Goal: Task Accomplishment & Management: Manage account settings

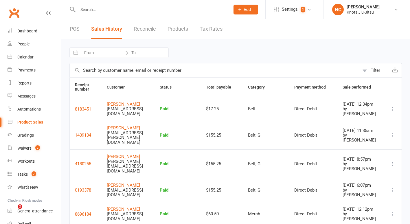
select select "25"
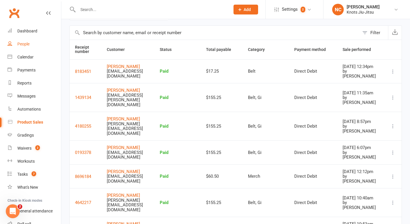
click at [22, 44] on div "People" at bounding box center [23, 44] width 12 height 5
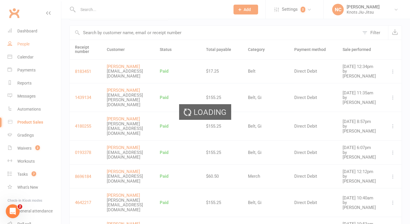
select select "100"
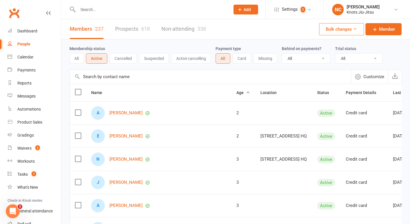
click at [133, 32] on link "Prospects 618" at bounding box center [132, 29] width 35 height 20
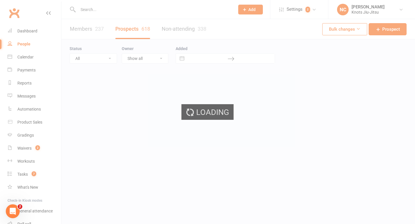
select select "100"
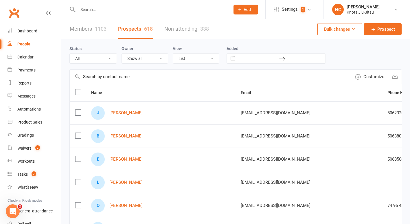
click at [180, 30] on link "Non-attending 338" at bounding box center [186, 29] width 45 height 20
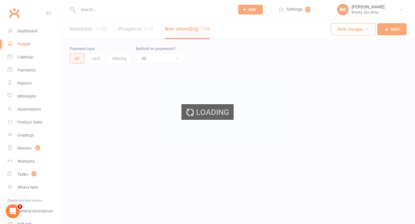
select select "100"
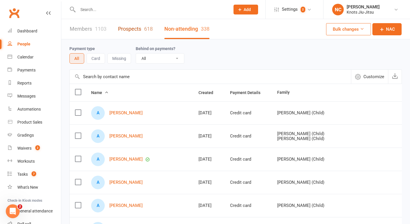
click at [136, 30] on link "Prospects 618" at bounding box center [135, 29] width 35 height 20
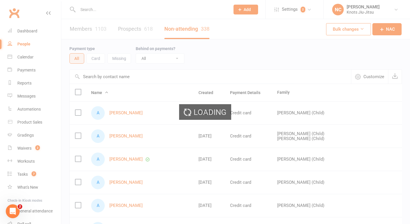
select select "100"
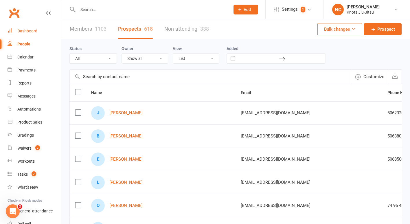
click at [32, 27] on link "Dashboard" at bounding box center [35, 31] width 54 height 13
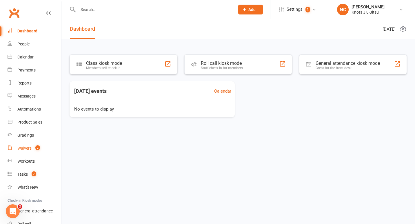
click at [29, 149] on div "Waivers" at bounding box center [24, 148] width 14 height 5
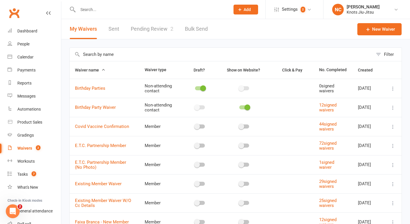
click at [154, 22] on link "Pending Review 2" at bounding box center [152, 29] width 43 height 20
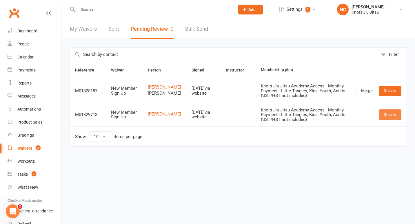
click at [391, 114] on link "Review" at bounding box center [389, 114] width 23 height 10
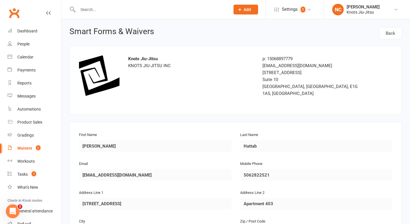
click at [200, 122] on div "First Name [PERSON_NAME] Last Name [PERSON_NAME] Email [EMAIL_ADDRESS][DOMAIN_N…" at bounding box center [235, 204] width 333 height 164
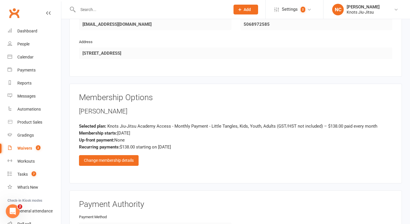
scroll to position [338, 0]
click at [122, 157] on div "Change membership details" at bounding box center [109, 160] width 60 height 10
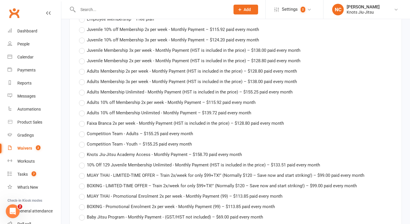
scroll to position [795, 0]
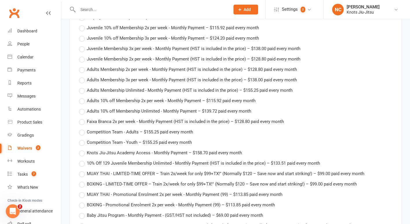
click at [82, 149] on label "Knots Jiu-Jitsu Academy Access - Monthly Payment – $158.70 paid every month" at bounding box center [160, 152] width 163 height 7
click at [82, 149] on input "Knots Jiu-Jitsu Academy Access - Monthly Payment – $158.70 paid every month" at bounding box center [81, 149] width 4 height 0
type input "Knots Jiu-Jitsu Academy Access - Monthly Payment"
type input "158.7"
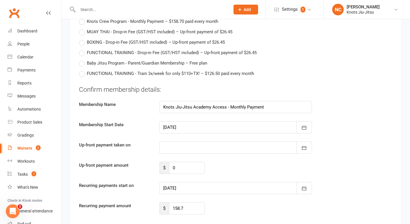
scroll to position [1124, 0]
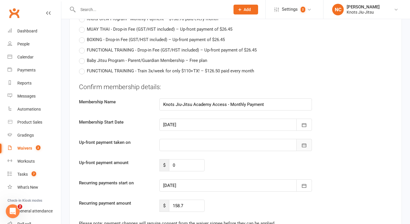
click at [298, 139] on button "button" at bounding box center [305, 145] width 16 height 12
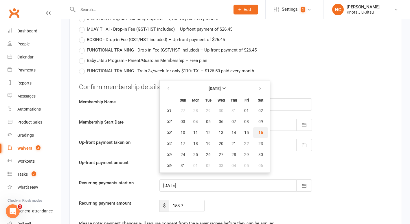
click at [259, 130] on span "16" at bounding box center [261, 132] width 5 height 5
type input "[DATE]"
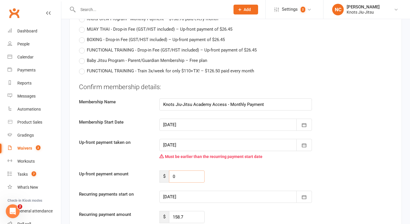
drag, startPoint x: 180, startPoint y: 171, endPoint x: 164, endPoint y: 172, distance: 16.0
click at [164, 172] on div "$ 0" at bounding box center [182, 177] width 45 height 12
type input "87.02"
click at [307, 191] on button "button" at bounding box center [305, 197] width 16 height 12
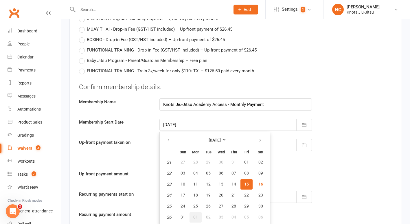
click at [197, 215] on span "01" at bounding box center [195, 217] width 5 height 5
type input "[DATE]"
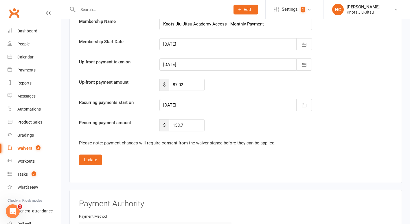
scroll to position [1197, 0]
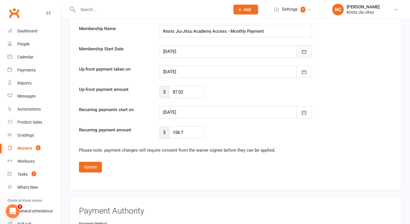
click at [299, 48] on button "button" at bounding box center [305, 51] width 16 height 12
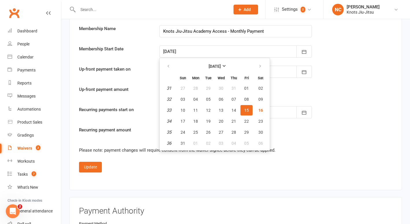
click at [248, 108] on span "15" at bounding box center [246, 110] width 5 height 5
type input "[DATE]"
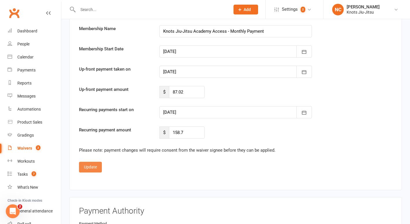
click at [96, 162] on button "Update" at bounding box center [90, 167] width 23 height 10
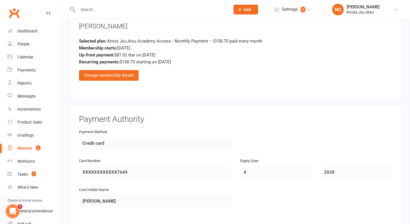
scroll to position [531, 0]
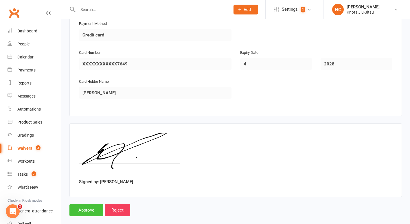
click at [90, 204] on input "Approve" at bounding box center [86, 210] width 34 height 12
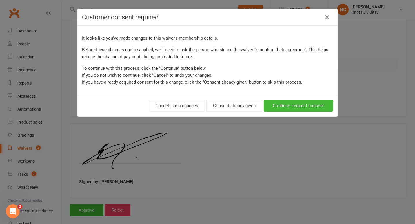
click at [227, 99] on div "Cancel: undo changes Consent already given Continue: request consent" at bounding box center [207, 105] width 260 height 21
click at [225, 101] on button "Consent already given" at bounding box center [234, 106] width 56 height 12
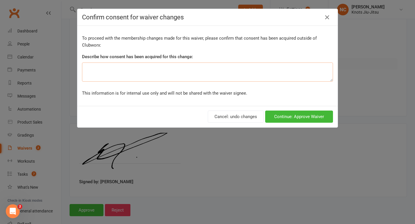
click at [173, 80] on textarea at bounding box center [207, 72] width 251 height 19
type textarea "Pro-rated"
click at [286, 117] on button "Continue: Approve Waiver" at bounding box center [299, 117] width 68 height 12
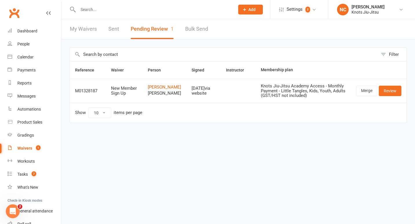
click at [95, 11] on input "text" at bounding box center [153, 10] width 154 height 8
click at [19, 28] on link "Dashboard" at bounding box center [35, 31] width 54 height 13
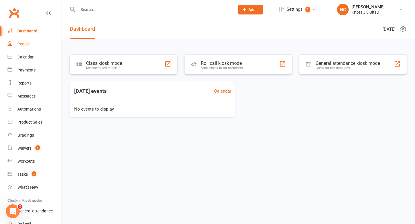
click at [32, 44] on link "People" at bounding box center [35, 44] width 54 height 13
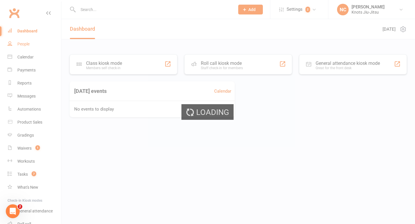
select select "100"
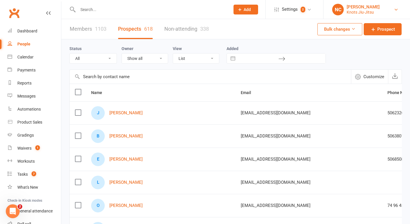
click at [385, 7] on link "NC [PERSON_NAME] Knots Jiu-Jitsu" at bounding box center [366, 10] width 69 height 12
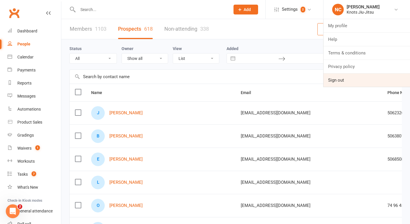
click at [336, 82] on link "Sign out" at bounding box center [367, 80] width 87 height 13
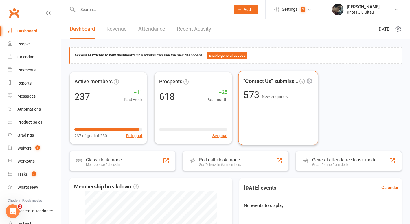
click at [277, 102] on div ""Contact Us" submissions 573 New enquiries" at bounding box center [278, 108] width 80 height 74
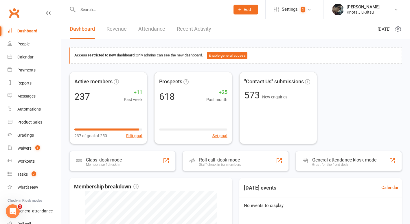
click at [196, 32] on link "Recent Activity" at bounding box center [194, 29] width 34 height 20
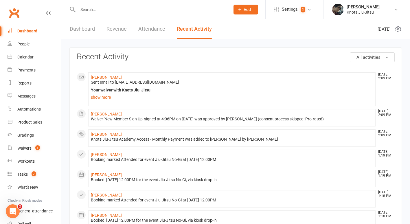
click at [106, 80] on span "Sent email to sam_htbw@hotmail.com" at bounding box center [135, 82] width 88 height 5
click at [107, 77] on link "[PERSON_NAME]" at bounding box center [106, 77] width 31 height 5
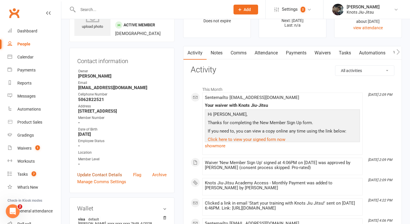
click at [97, 178] on link "Update Contact Details" at bounding box center [99, 174] width 45 height 7
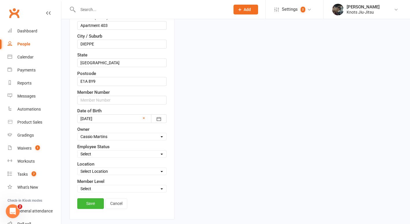
scroll to position [176, 0]
click at [125, 171] on select "Select Location 1633 Mountain Road HQ 1966 Mountain Road" at bounding box center [122, 171] width 89 height 6
select select "0"
click at [78, 168] on select "Select Location 1633 Mountain Road HQ 1966 Mountain Road" at bounding box center [122, 171] width 89 height 6
click at [98, 189] on select "Select Baby Jitsu Little Tangles Kids Youth Foundation Jiu-Jitsu 14+ Ladies BJJ…" at bounding box center [122, 188] width 89 height 6
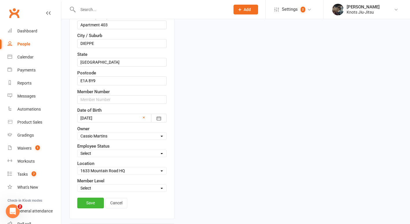
select select "Jiu-Jitsu 14+"
click at [78, 185] on select "Select Baby Jitsu Little Tangles Kids Youth Foundation Jiu-Jitsu 14+ Ladies BJJ…" at bounding box center [122, 188] width 89 height 6
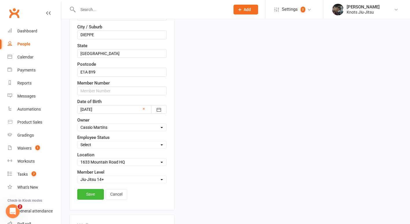
scroll to position [189, 0]
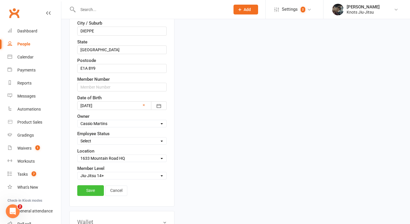
click at [92, 191] on link "Save" at bounding box center [90, 190] width 27 height 10
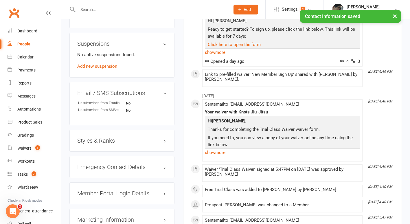
scroll to position [465, 0]
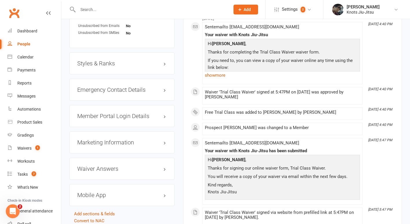
click at [115, 67] on h3 "Styles & Ranks" at bounding box center [121, 63] width 89 height 6
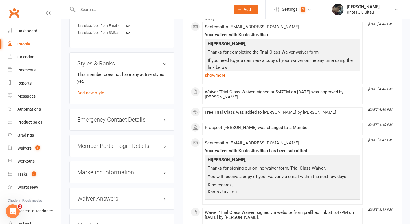
click at [89, 96] on div "This member does not have any active styles yet. Add new style" at bounding box center [121, 83] width 89 height 25
click at [89, 96] on link "Add new style" at bounding box center [90, 92] width 27 height 5
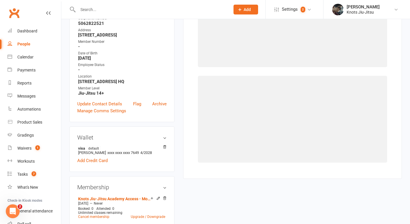
scroll to position [50, 0]
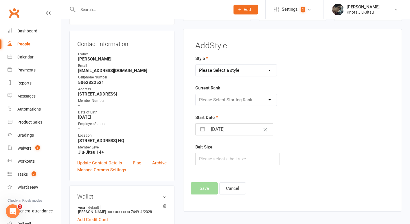
click at [236, 70] on select "Please Select a style BJJ Adults BJJ Juvenile" at bounding box center [236, 71] width 81 height 12
select select "1961"
click at [196, 65] on select "Please Select a style BJJ Adults BJJ Juvenile" at bounding box center [236, 71] width 81 height 12
click at [217, 97] on select "Please Select Starting Rank White White 1st Degree White 2nd Degree White 3rd D…" at bounding box center [236, 100] width 81 height 12
select select "19114"
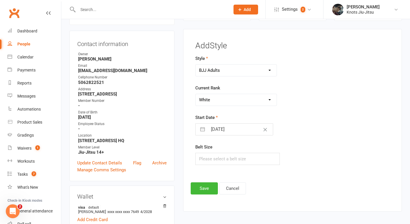
click at [196, 94] on select "Please Select Starting Rank White White 1st Degree White 2nd Degree White 3rd D…" at bounding box center [236, 100] width 81 height 12
click at [217, 158] on input "text" at bounding box center [237, 159] width 85 height 12
type input "A2"
click at [204, 131] on button "button" at bounding box center [202, 130] width 10 height 12
select select "6"
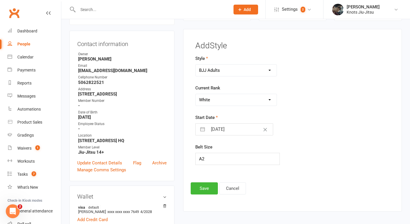
select select "2025"
select select "7"
select select "2025"
select select "8"
select select "2025"
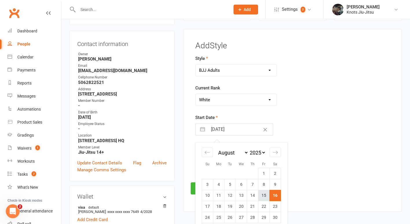
click at [263, 193] on td "15" at bounding box center [264, 195] width 11 height 11
type input "[DATE]"
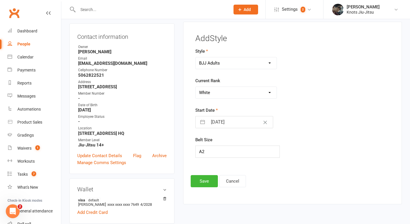
scroll to position [64, 0]
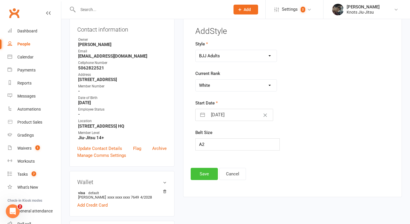
click at [202, 173] on button "Save" at bounding box center [204, 174] width 27 height 12
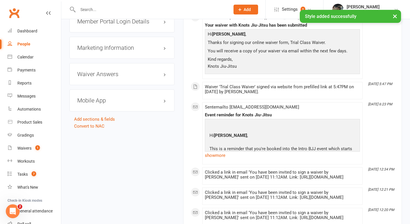
scroll to position [620, 0]
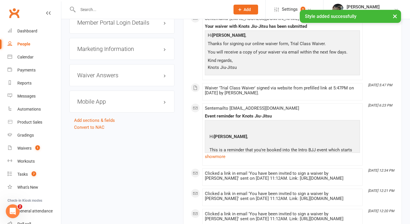
click at [96, 105] on h3 "Mobile App" at bounding box center [121, 101] width 89 height 6
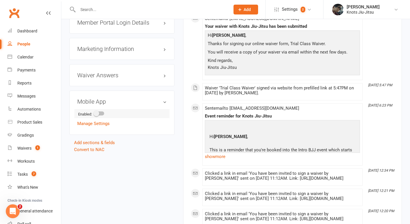
click at [99, 116] on span at bounding box center [97, 114] width 6 height 6
click at [94, 113] on input "checkbox" at bounding box center [94, 113] width 0 height 0
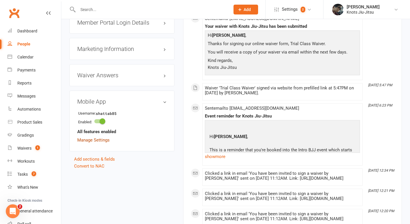
click at [99, 143] on link "Manage Settings" at bounding box center [93, 140] width 32 height 5
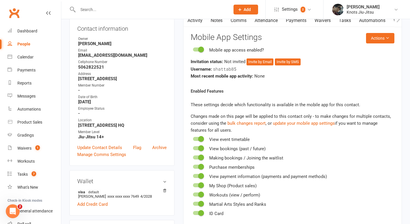
scroll to position [50, 0]
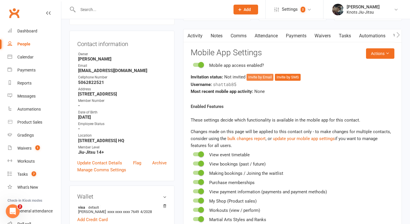
click at [257, 75] on button "Invite by Email" at bounding box center [260, 77] width 27 height 7
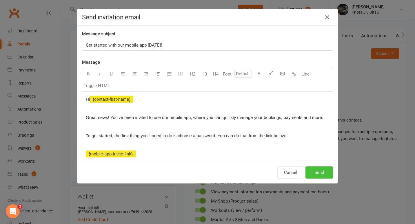
click at [323, 169] on button "Send" at bounding box center [319, 172] width 28 height 12
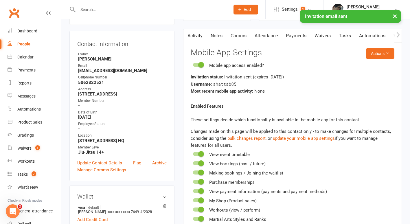
click at [193, 36] on link "Activity" at bounding box center [195, 35] width 23 height 13
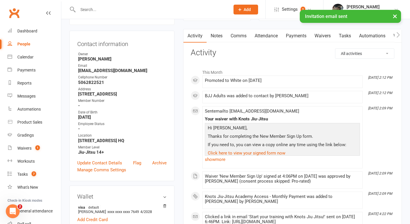
click at [242, 35] on link "Comms" at bounding box center [239, 35] width 24 height 13
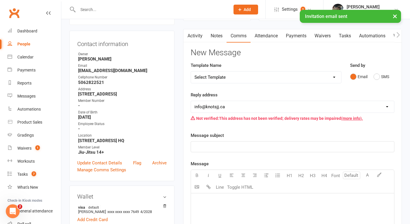
click at [251, 80] on select "Select Template [Email] Cancellation [Email] Failure of Payment [Email] Overdue…" at bounding box center [266, 78] width 150 height 12
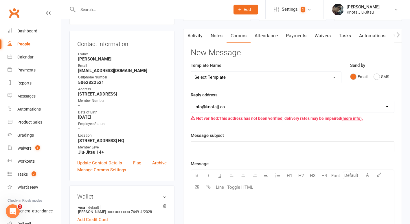
select select "32"
click at [191, 72] on select "Select Template [Email] Cancellation [Email] Failure of Payment [Email] Overdue…" at bounding box center [266, 78] width 150 height 12
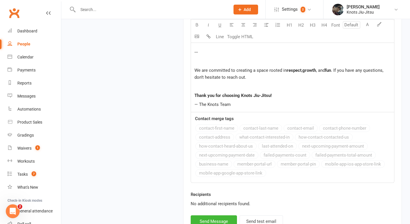
scroll to position [945, 0]
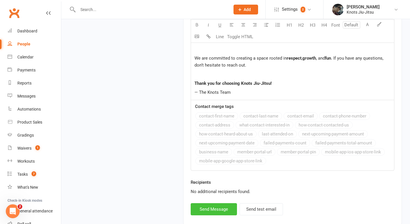
click at [208, 208] on button "Send Message" at bounding box center [214, 209] width 46 height 12
select select
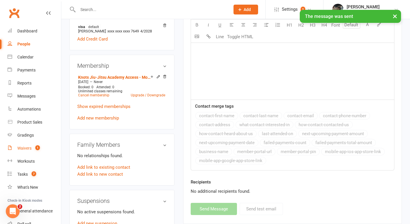
click at [25, 150] on div "Waivers" at bounding box center [24, 148] width 14 height 5
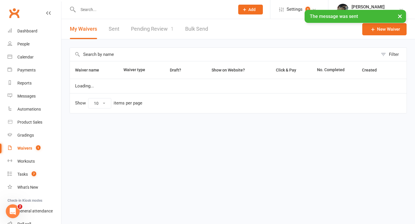
select select "100"
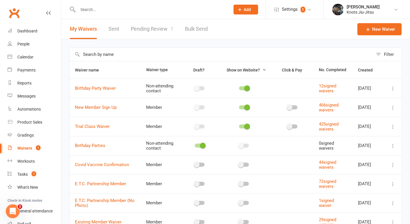
click at [27, 147] on div "Waivers" at bounding box center [24, 148] width 15 height 5
click at [21, 31] on div "Dashboard" at bounding box center [27, 31] width 20 height 5
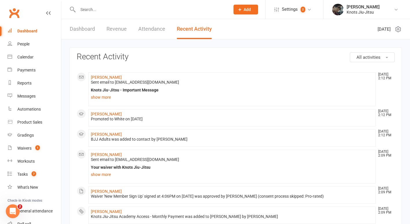
click at [84, 29] on link "Dashboard" at bounding box center [82, 29] width 25 height 20
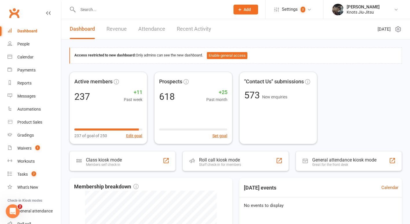
click at [124, 28] on link "Revenue" at bounding box center [117, 29] width 20 height 20
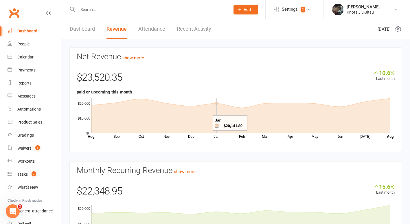
scroll to position [52, 0]
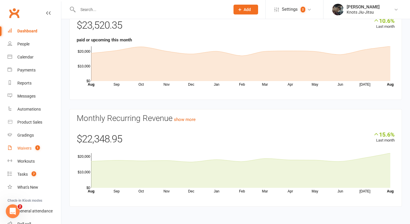
click at [28, 152] on link "Waivers 1" at bounding box center [35, 148] width 54 height 13
select select "100"
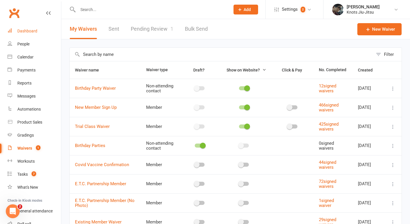
click at [26, 31] on div "Dashboard" at bounding box center [27, 31] width 20 height 5
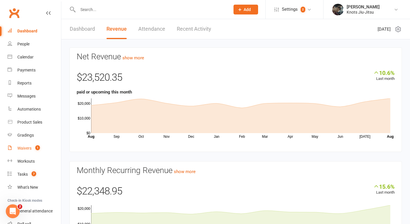
click at [34, 145] on link "Waivers 1" at bounding box center [35, 148] width 54 height 13
select select "100"
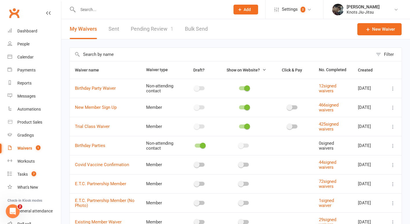
click at [161, 32] on link "Pending Review 1" at bounding box center [152, 29] width 43 height 20
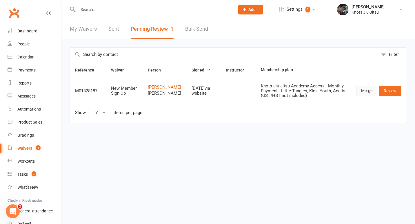
click at [367, 92] on link "Merge" at bounding box center [366, 91] width 21 height 10
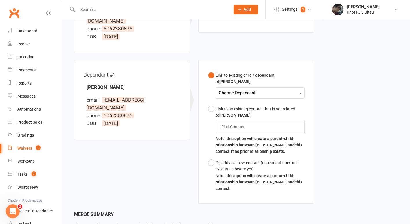
scroll to position [117, 0]
click at [244, 123] on input "text" at bounding box center [234, 126] width 27 height 7
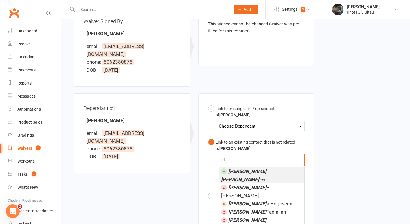
scroll to position [85, 0]
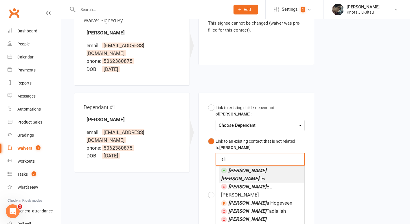
type input "ali"
click at [237, 176] on em "Ali" at bounding box center [240, 179] width 38 height 6
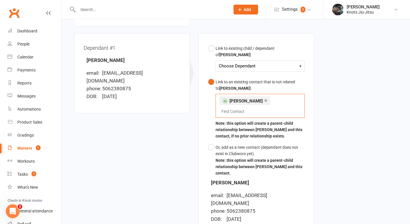
scroll to position [198, 0]
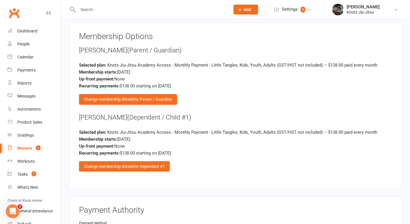
scroll to position [619, 0]
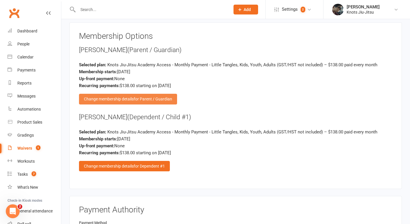
click at [143, 97] on span "for Parent / Guardian" at bounding box center [153, 99] width 39 height 5
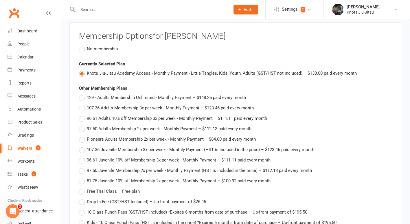
click at [83, 45] on label "No membership" at bounding box center [98, 48] width 39 height 7
click at [83, 45] on input "No membership" at bounding box center [81, 45] width 4 height 0
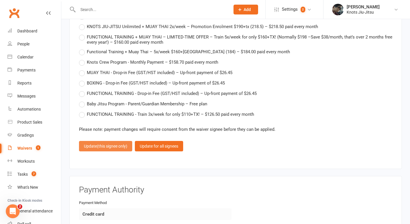
click at [120, 144] on span "(this signee only)" at bounding box center [112, 146] width 30 height 5
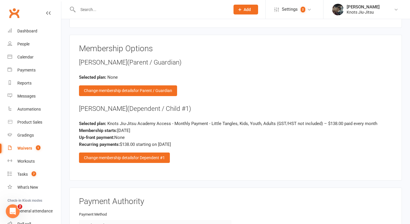
scroll to position [606, 0]
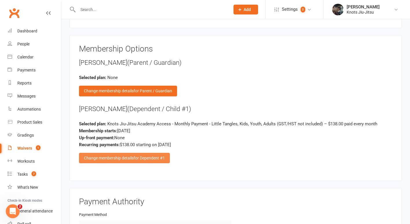
click at [120, 153] on div "Change membership details for Dependent #1" at bounding box center [124, 158] width 91 height 10
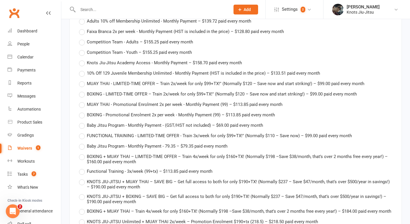
scroll to position [1112, 0]
click at [83, 59] on label "Knots Jiu-Jitsu Academy Access - Monthly Payment – $158.70 paid every month" at bounding box center [160, 62] width 163 height 7
click at [83, 59] on input "Knots Jiu-Jitsu Academy Access - Monthly Payment – $158.70 paid every month" at bounding box center [81, 59] width 4 height 0
type input "Knots Jiu-Jitsu Academy Access - Monthly Payment"
type input "158.7"
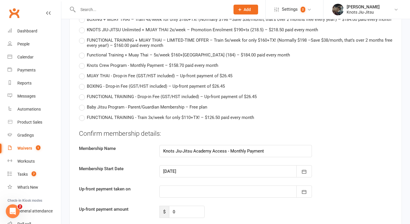
scroll to position [1314, 0]
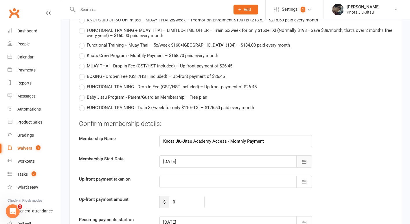
click at [305, 159] on icon "button" at bounding box center [304, 162] width 6 height 6
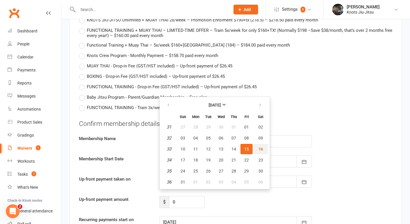
click at [263, 144] on button "16" at bounding box center [260, 149] width 15 height 10
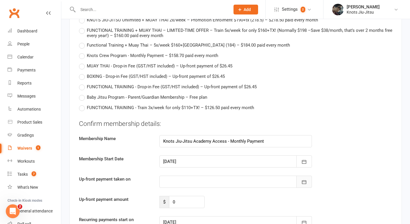
click at [301, 179] on icon "button" at bounding box center [304, 182] width 6 height 6
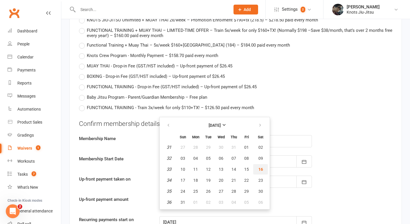
click at [261, 167] on span "16" at bounding box center [261, 169] width 5 height 5
type input "[DATE]"
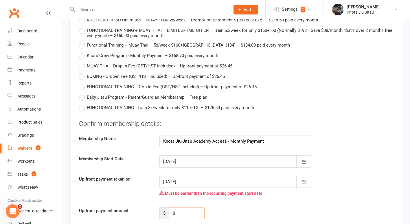
drag, startPoint x: 181, startPoint y: 204, endPoint x: 166, endPoint y: 206, distance: 14.9
click at [166, 207] on div "$ 0" at bounding box center [182, 213] width 45 height 12
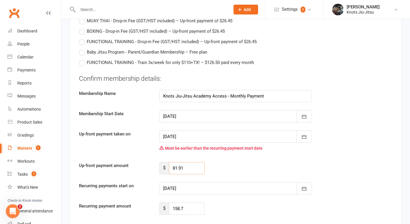
scroll to position [1387, 0]
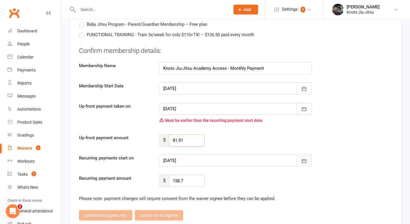
type input "81.91"
click at [304, 158] on icon "button" at bounding box center [304, 161] width 6 height 6
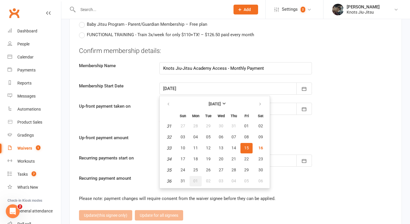
click at [196, 179] on span "01" at bounding box center [195, 181] width 5 height 5
type input "[DATE]"
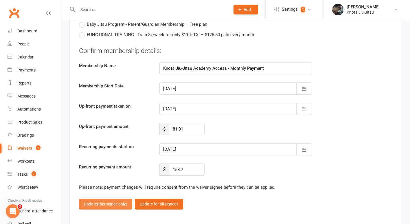
click at [112, 202] on span "(this signee only)" at bounding box center [112, 204] width 30 height 5
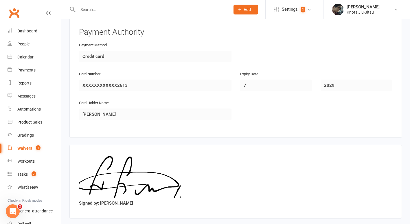
scroll to position [796, 0]
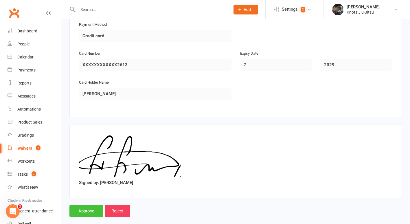
click at [91, 205] on input "Approve" at bounding box center [86, 211] width 34 height 12
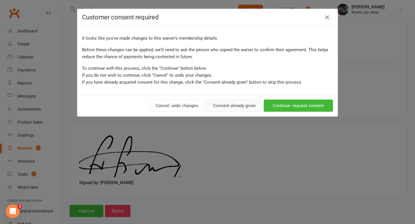
click at [228, 104] on button "Consent already given" at bounding box center [234, 106] width 56 height 12
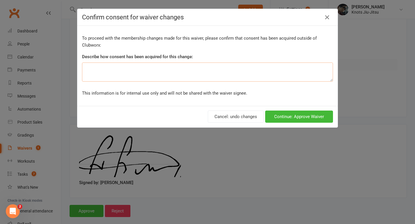
click at [171, 81] on textarea at bounding box center [207, 72] width 251 height 19
type textarea "Pro-rated"
click at [313, 116] on button "Continue: Approve Waiver" at bounding box center [299, 117] width 68 height 12
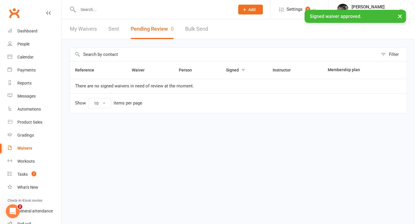
click at [136, 10] on div "× Signed waiver approved." at bounding box center [203, 10] width 407 height 0
click at [118, 10] on div "× Signed waiver approved." at bounding box center [203, 10] width 407 height 0
click at [83, 10] on input "text" at bounding box center [153, 10] width 154 height 8
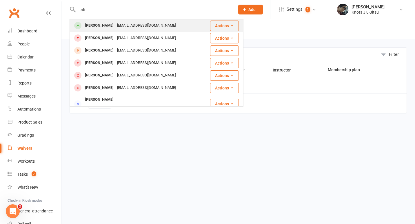
type input "ali"
click at [91, 26] on div "[PERSON_NAME]" at bounding box center [99, 25] width 32 height 8
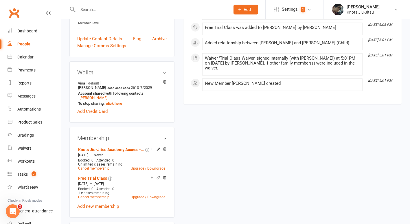
scroll to position [174, 0]
click at [165, 175] on icon at bounding box center [165, 177] width 4 height 4
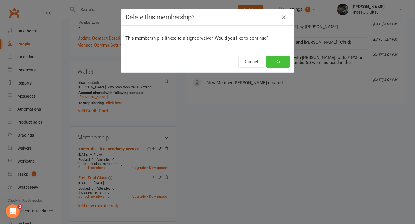
click at [277, 63] on button "Ok" at bounding box center [277, 62] width 23 height 12
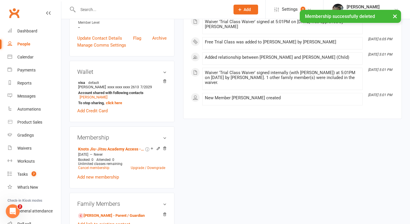
scroll to position [52, 0]
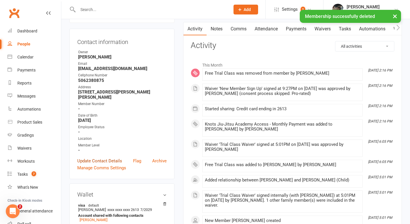
click at [89, 158] on link "Update Contact Details" at bounding box center [99, 161] width 45 height 7
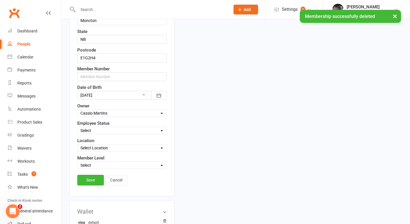
scroll to position [201, 0]
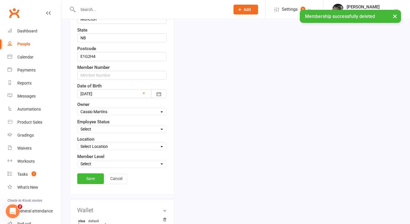
click at [100, 147] on select "Select Location 1633 Mountain Road HQ 1966 Mountain Road" at bounding box center [122, 146] width 89 height 6
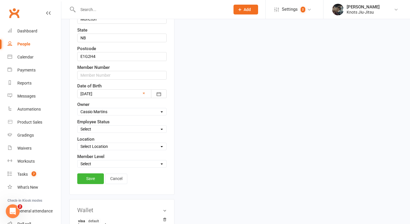
select select "0"
click at [78, 143] on select "Select Location 1633 Mountain Road HQ 1966 Mountain Road" at bounding box center [122, 146] width 89 height 6
click at [93, 163] on select "Select Baby Jitsu Little Tangles Kids Youth Foundation Jiu-Jitsu 14+ Ladies BJJ…" at bounding box center [122, 164] width 89 height 6
select select "Youth"
click at [78, 161] on select "Select Baby Jitsu Little Tangles Kids Youth Foundation Jiu-Jitsu 14+ Ladies BJJ…" at bounding box center [122, 164] width 89 height 6
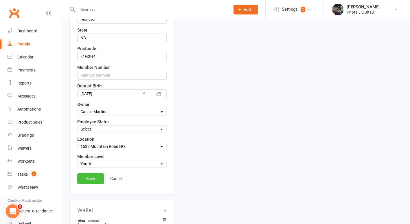
click at [95, 181] on link "Save" at bounding box center [90, 178] width 27 height 10
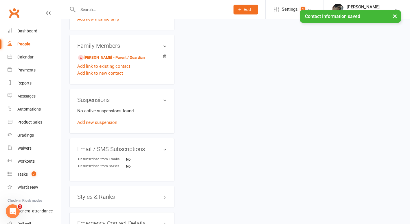
scroll to position [337, 0]
click at [104, 56] on link "Aider Aliiev - Parent / Guardian" at bounding box center [111, 58] width 67 height 6
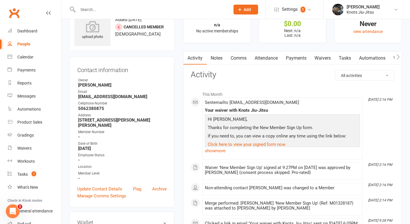
scroll to position [22, 0]
click at [236, 54] on link "Comms" at bounding box center [239, 58] width 24 height 13
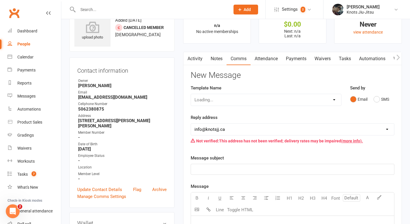
click at [273, 96] on div "Loading..." at bounding box center [266, 100] width 151 height 12
click at [254, 98] on select "Select Template [Email] Cancellation [Email] Failure of Payment [Email] Overdue…" at bounding box center [266, 100] width 150 height 12
select select "32"
click at [191, 94] on select "Select Template [Email] Cancellation [Email] Failure of Payment [Email] Overdue…" at bounding box center [266, 100] width 150 height 12
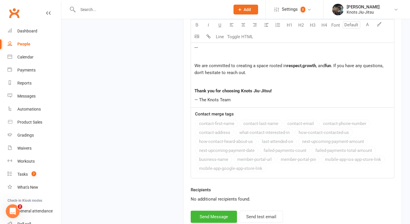
scroll to position [933, 0]
click at [219, 217] on button "Send Message" at bounding box center [214, 217] width 46 height 12
select select
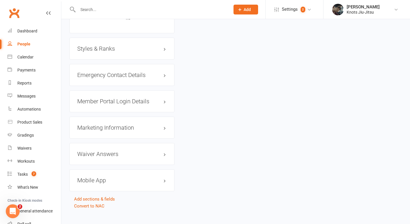
scroll to position [468, 0]
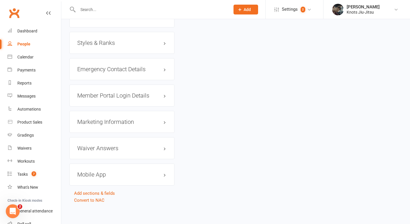
click at [104, 171] on h3 "Mobile App" at bounding box center [121, 174] width 89 height 6
click at [99, 184] on span at bounding box center [97, 187] width 6 height 6
click at [94, 186] on input "checkbox" at bounding box center [94, 186] width 0 height 0
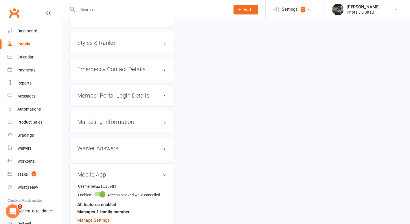
click at [101, 218] on link "Manage Settings" at bounding box center [93, 220] width 32 height 5
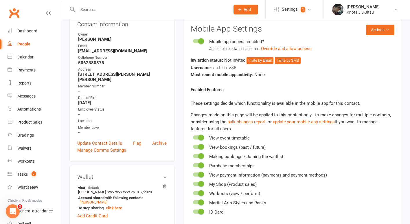
scroll to position [44, 0]
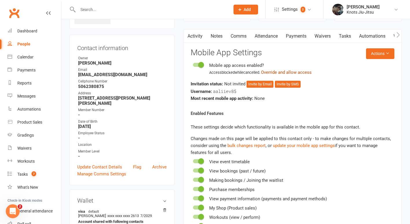
click at [275, 70] on button "Override and allow access" at bounding box center [286, 72] width 51 height 7
click at [265, 84] on button "Invite by Email" at bounding box center [260, 84] width 27 height 7
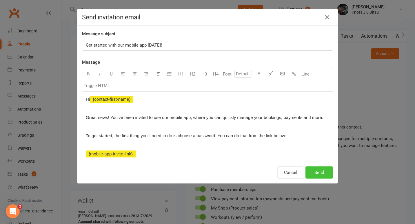
click at [314, 175] on button "Send" at bounding box center [319, 172] width 28 height 12
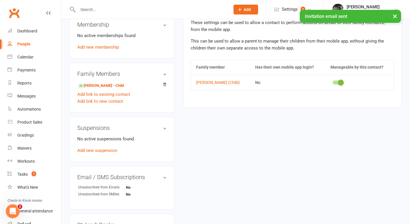
scroll to position [288, 0]
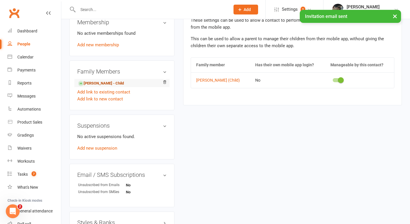
click at [108, 81] on link "Ali Aliiev - Child" at bounding box center [101, 83] width 46 height 6
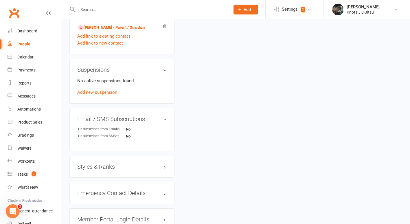
scroll to position [368, 0]
click at [96, 164] on h3 "Styles & Ranks" at bounding box center [121, 166] width 89 height 6
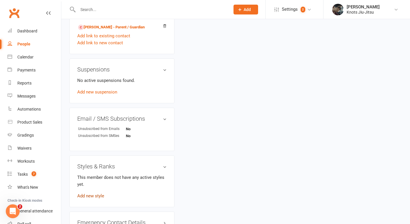
click at [94, 193] on link "Add new style" at bounding box center [90, 195] width 27 height 5
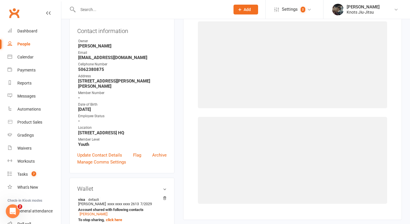
scroll to position [44, 0]
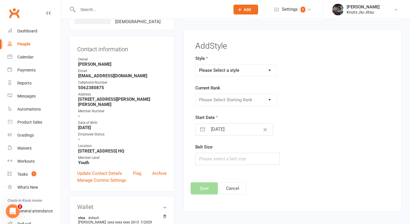
click at [227, 65] on select "Please Select a style BJJ Adults BJJ Juvenile" at bounding box center [236, 71] width 81 height 12
select select "1965"
click at [196, 65] on select "Please Select a style BJJ Adults BJJ Juvenile" at bounding box center [236, 71] width 81 height 12
click at [213, 98] on select "Please Select Starting Rank White White 1st Degree White 2nd Degree White 3rd D…" at bounding box center [236, 100] width 81 height 12
select select "19193"
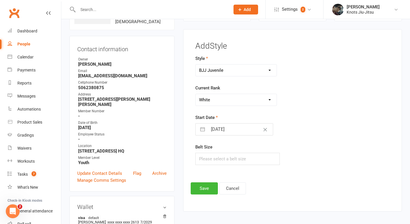
click at [196, 94] on select "Please Select Starting Rank White White 1st Degree White 2nd Degree White 3rd D…" at bounding box center [236, 100] width 81 height 12
click at [206, 131] on button "button" at bounding box center [202, 130] width 10 height 12
select select "6"
select select "2025"
select select "7"
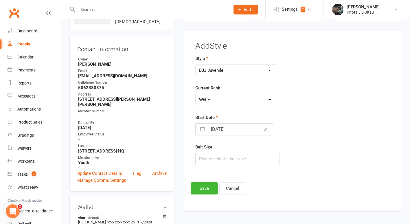
select select "2025"
select select "8"
select select "2025"
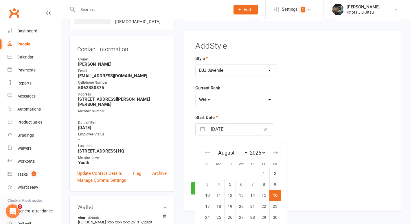
click at [273, 195] on td "16" at bounding box center [275, 195] width 11 height 11
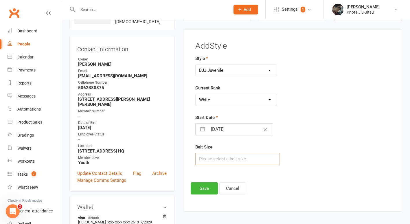
click at [224, 157] on input "text" at bounding box center [237, 159] width 85 height 12
type input "M4"
click at [205, 183] on button "Save" at bounding box center [204, 188] width 27 height 12
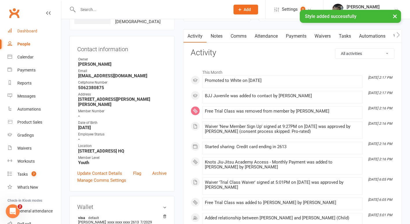
click at [25, 37] on link "Dashboard" at bounding box center [35, 31] width 54 height 13
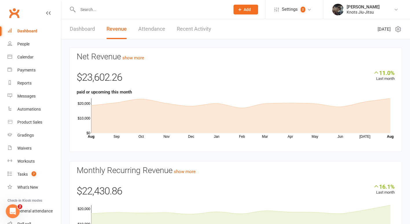
click at [11, 213] on icon "Open Intercom Messenger" at bounding box center [13, 212] width 10 height 10
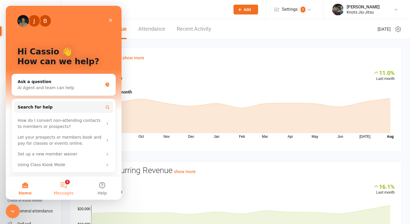
click at [66, 184] on button "2 Messages" at bounding box center [63, 188] width 39 height 23
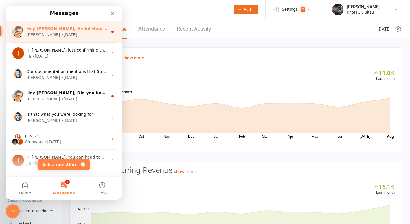
click at [87, 33] on div "Emily • 3d ago" at bounding box center [67, 35] width 82 height 6
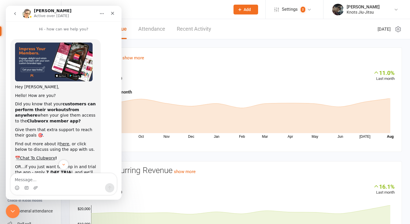
click at [17, 15] on icon "go back" at bounding box center [15, 13] width 5 height 5
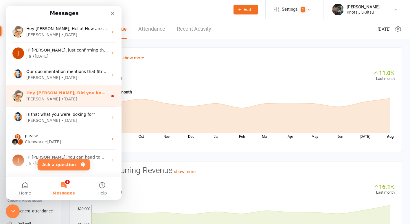
click at [59, 98] on div "Emily • 2w ago" at bounding box center [67, 99] width 82 height 6
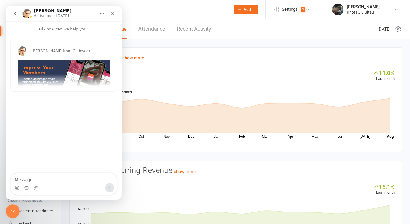
click at [15, 13] on icon "go back" at bounding box center [15, 13] width 2 height 3
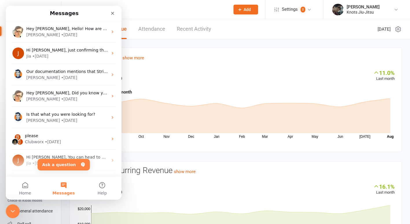
click at [9, 211] on div "Close Intercom Messenger" at bounding box center [13, 211] width 14 height 14
